Goal: Book appointment/travel/reservation

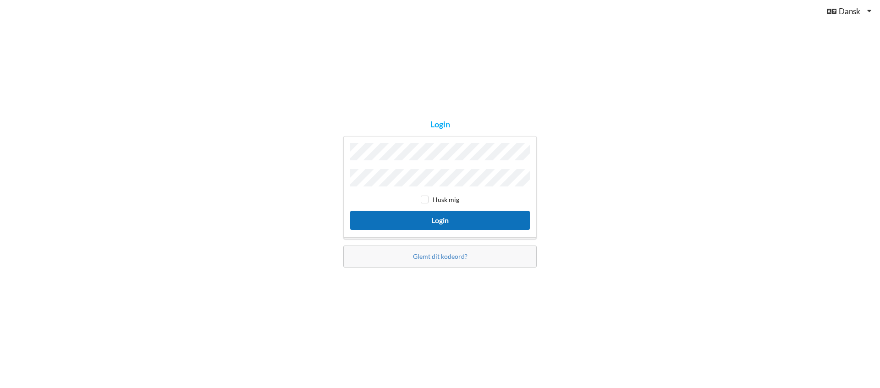
click at [437, 218] on button "Login" at bounding box center [440, 220] width 180 height 19
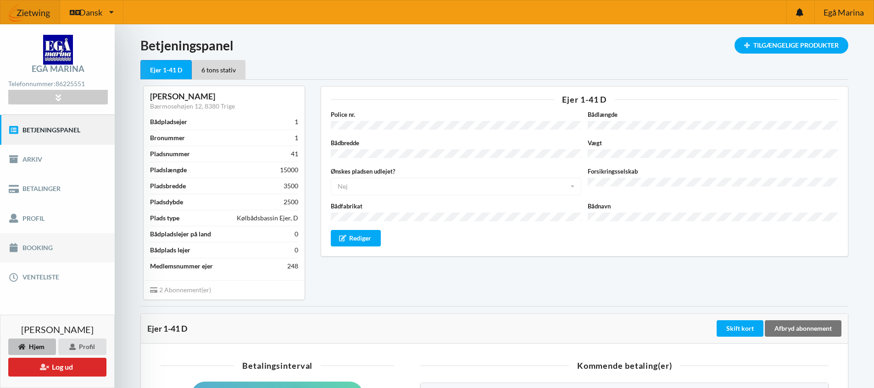
click at [35, 250] on link "Booking" at bounding box center [57, 247] width 115 height 29
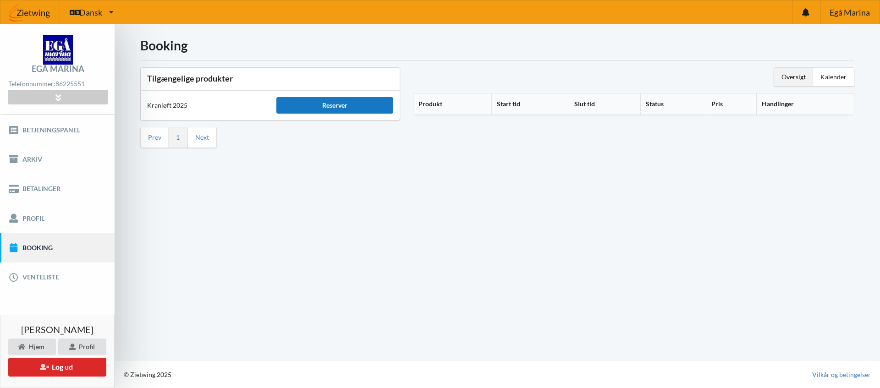
click at [318, 106] on div "Reserver" at bounding box center [335, 105] width 116 height 17
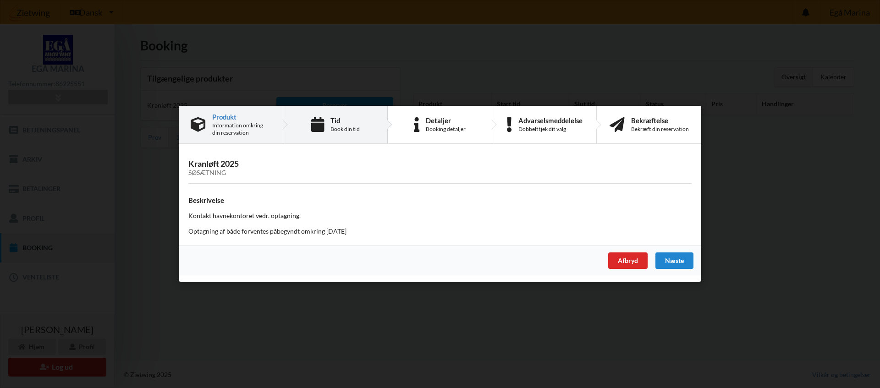
click at [337, 128] on div "Book din tid" at bounding box center [345, 129] width 29 height 7
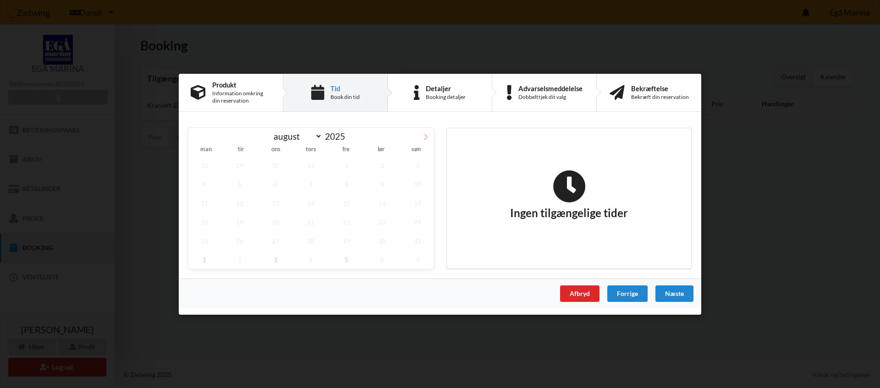
click at [425, 139] on icon at bounding box center [426, 136] width 6 height 6
click at [428, 136] on icon at bounding box center [426, 136] width 6 height 6
click at [198, 139] on icon at bounding box center [196, 136] width 6 height 6
click at [205, 225] on span "22" at bounding box center [204, 221] width 32 height 19
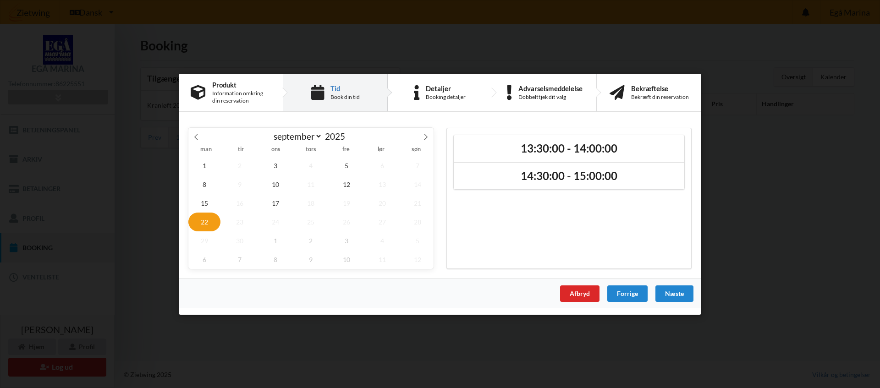
click at [205, 225] on span "22" at bounding box center [204, 221] width 32 height 19
click at [429, 138] on span at bounding box center [426, 135] width 16 height 16
select select "9"
click at [274, 170] on span "1" at bounding box center [276, 165] width 32 height 19
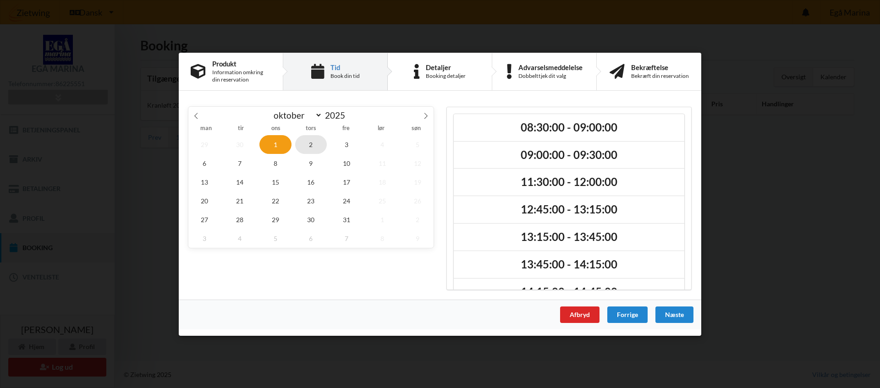
click at [311, 140] on span "2" at bounding box center [311, 144] width 32 height 19
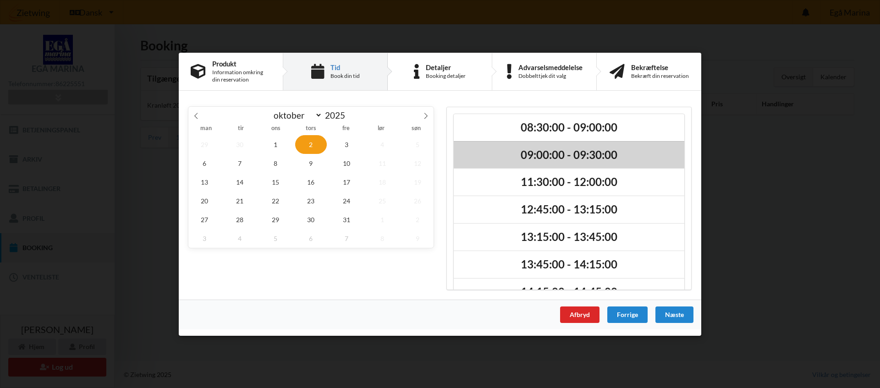
click at [553, 160] on h2 "09:00:00 - 09:30:00" at bounding box center [569, 155] width 218 height 14
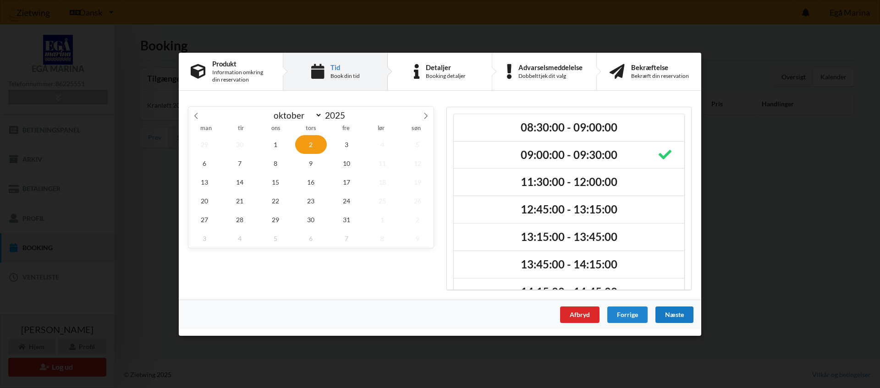
click at [675, 317] on div "Næste" at bounding box center [675, 314] width 38 height 17
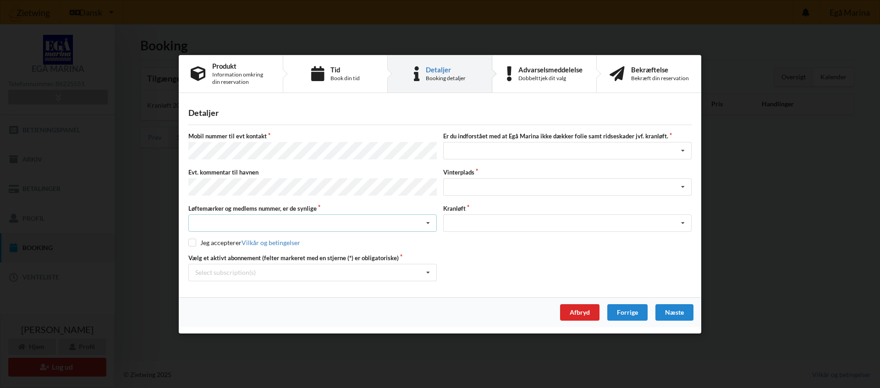
click at [432, 222] on icon at bounding box center [428, 223] width 14 height 17
click at [264, 255] on div "Ja, mine mærker er synlige og intakte" at bounding box center [313, 257] width 248 height 17
click at [192, 239] on input "checkbox" at bounding box center [192, 243] width 8 height 8
checkbox input "true"
click at [429, 274] on icon at bounding box center [428, 272] width 14 height 17
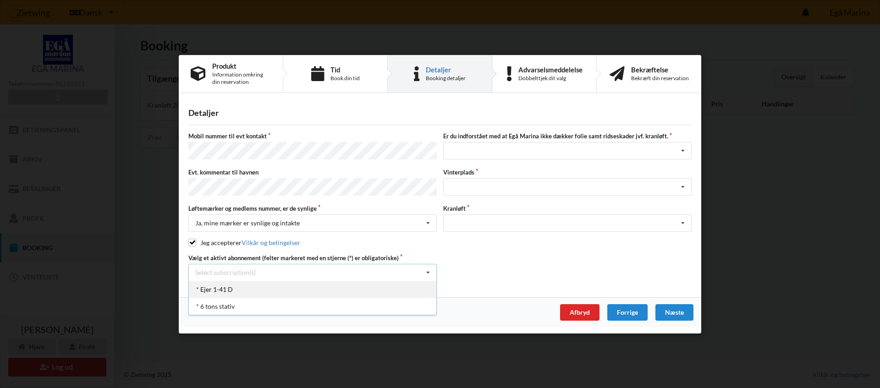
click at [216, 292] on div "* Ejer 1-41 D" at bounding box center [313, 289] width 248 height 17
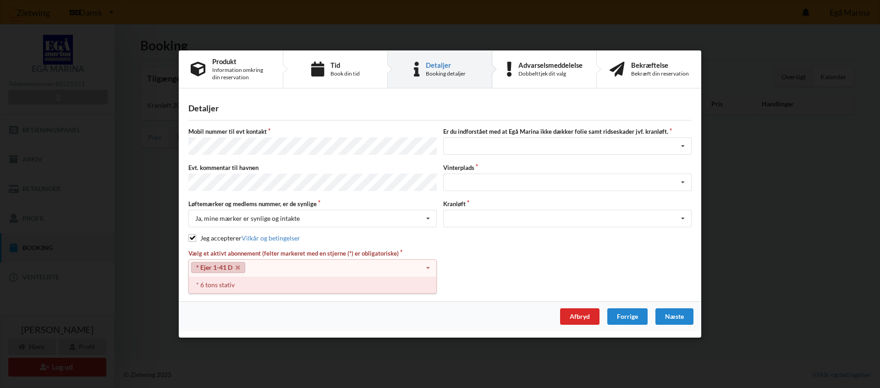
click at [217, 284] on div "* 6 tons stativ" at bounding box center [313, 285] width 248 height 17
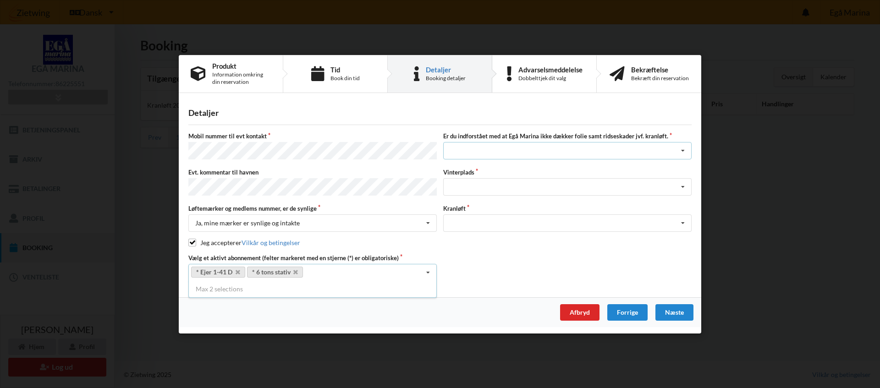
click at [684, 156] on icon at bounding box center [683, 151] width 14 height 17
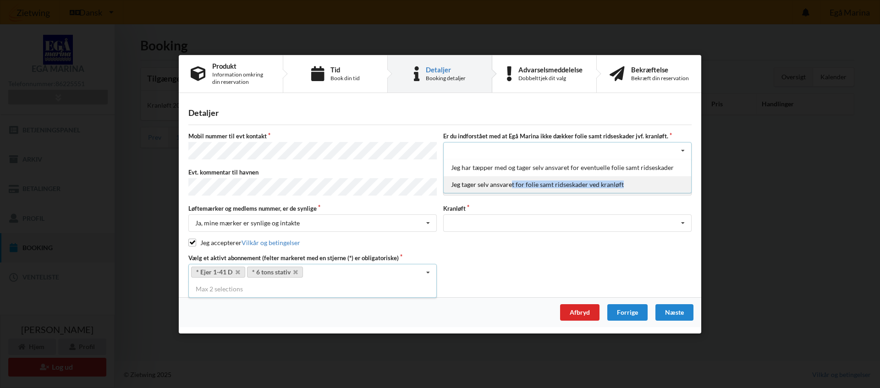
click at [512, 190] on div "Jeg tager selv ansvaret for folie samt ridseskader ved kranløft" at bounding box center [568, 184] width 248 height 17
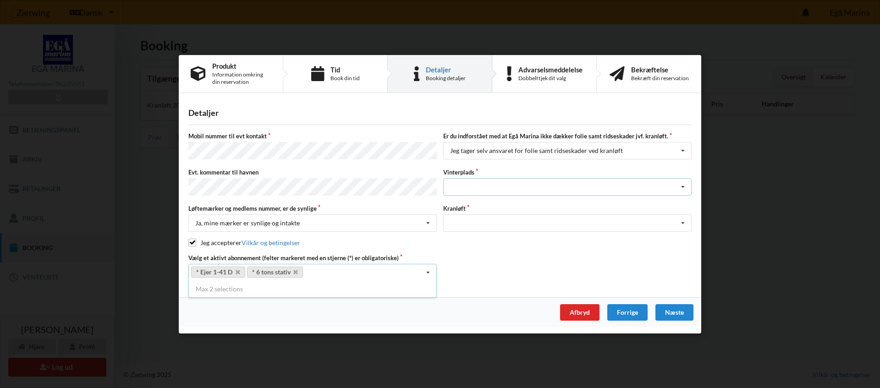
click at [683, 188] on icon at bounding box center [683, 187] width 14 height 17
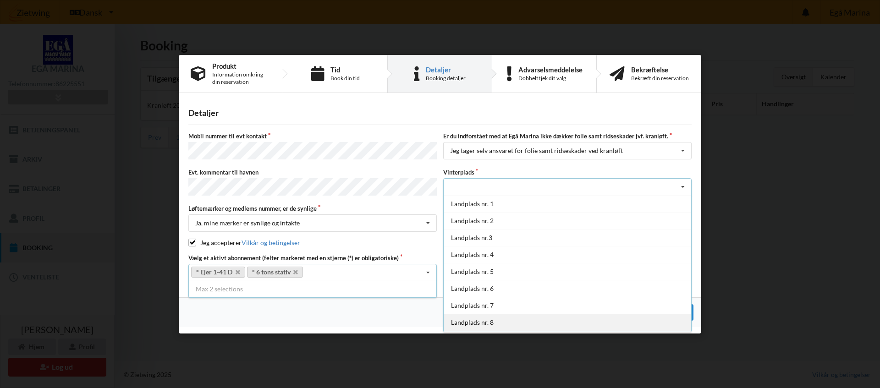
click at [483, 324] on div "Landplads nr. 8" at bounding box center [568, 322] width 248 height 17
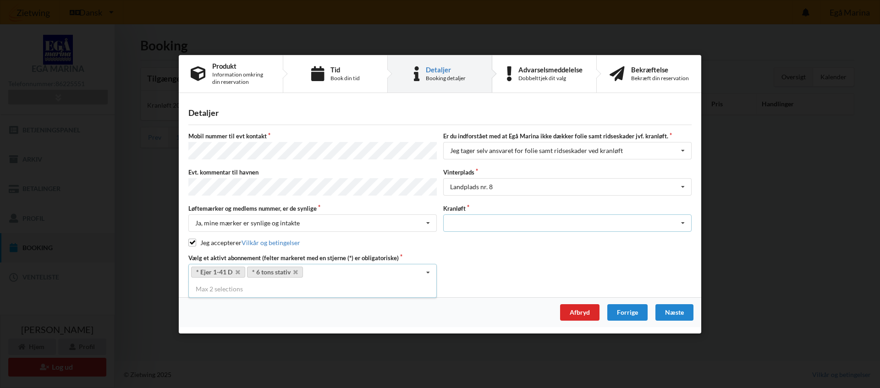
click at [682, 222] on icon at bounding box center [683, 223] width 14 height 17
click at [469, 241] on div "Optagning" at bounding box center [568, 240] width 248 height 17
click at [669, 311] on div "Næste" at bounding box center [675, 312] width 38 height 17
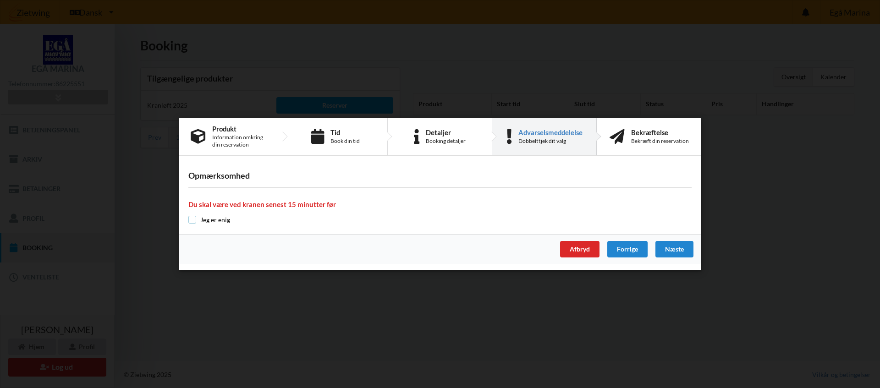
click at [193, 220] on input "checkbox" at bounding box center [192, 220] width 8 height 8
checkbox input "true"
click at [679, 254] on div "Næste" at bounding box center [675, 249] width 38 height 17
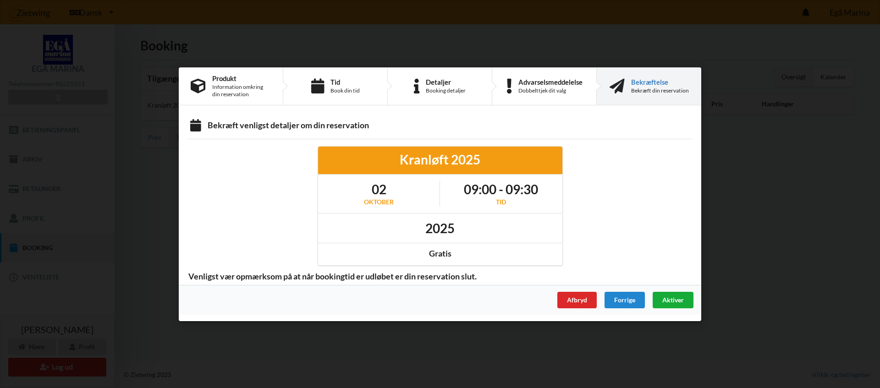
click at [675, 299] on span "Aktiver" at bounding box center [674, 300] width 22 height 8
